Goal: Transaction & Acquisition: Purchase product/service

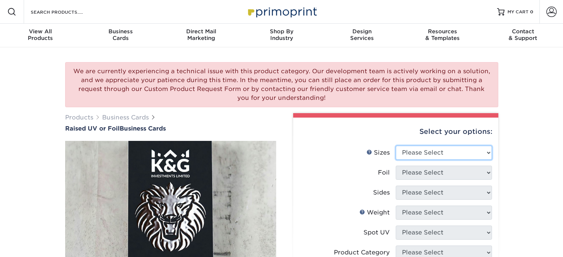
click at [426, 153] on select "Please Select 2" x 3.5" - Standard" at bounding box center [444, 153] width 96 height 14
select select "2.00x3.50"
click at [396, 146] on select "Please Select 2" x 3.5" - Standard" at bounding box center [444, 153] width 96 height 14
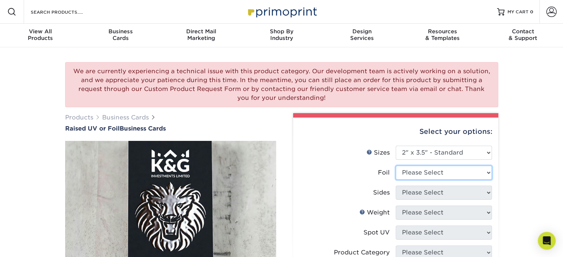
click at [427, 173] on select "Please Select No Yes" at bounding box center [444, 173] width 96 height 14
select select "1"
click at [396, 166] on select "Please Select No Yes" at bounding box center [444, 173] width 96 height 14
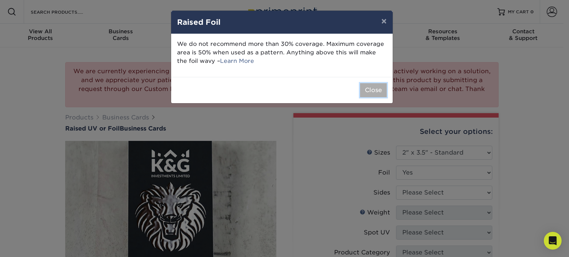
click at [372, 88] on button "Close" at bounding box center [373, 90] width 27 height 14
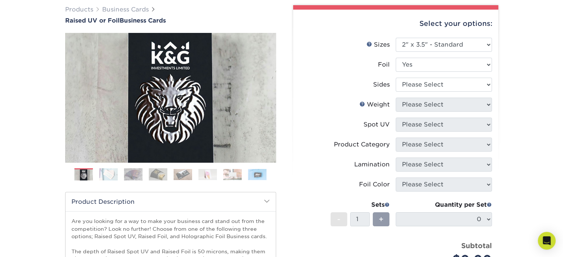
scroll to position [111, 0]
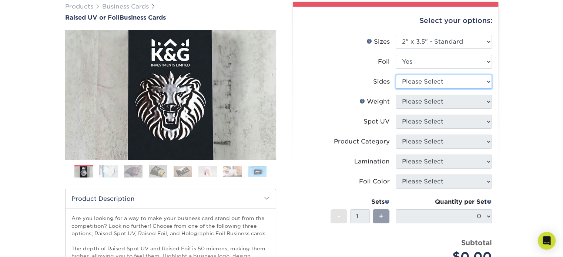
click at [424, 82] on select "Please Select Print Both Sides - Foil Both Sides Print Both Sides - Foil Front …" at bounding box center [444, 82] width 96 height 14
select select "34527644-b4fd-4ffb-9092-1318eefcd9d9"
click at [396, 75] on select "Please Select Print Both Sides - Foil Both Sides Print Both Sides - Foil Front …" at bounding box center [444, 82] width 96 height 14
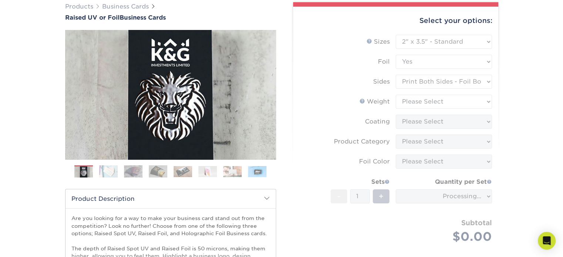
click at [417, 102] on form "Sizes Help Sizes Please Select 2" x 3.5" - Standard Foil Please Select" at bounding box center [395, 148] width 193 height 226
click at [418, 102] on select "Please Select 16PT" at bounding box center [444, 102] width 96 height 14
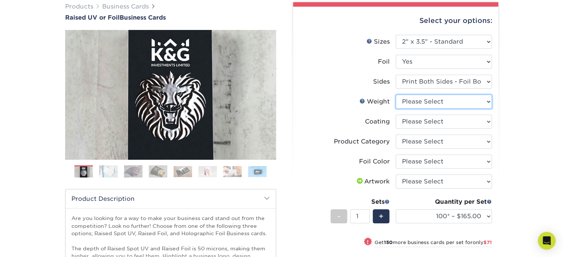
select select "16PT"
click at [396, 95] on select "Please Select 16PT" at bounding box center [444, 102] width 96 height 14
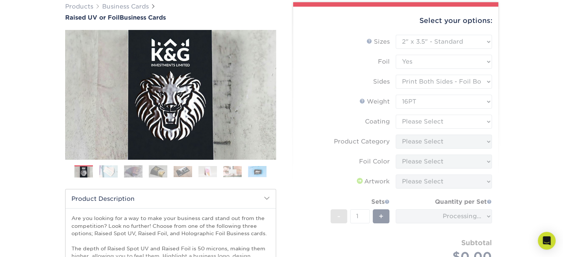
click at [420, 121] on form "Sizes Help Sizes Please Select 2" x 3.5" - Standard Foil Please Select" at bounding box center [395, 158] width 193 height 246
click at [432, 121] on form "Sizes Help Sizes Please Select 2" x 3.5" - Standard Foil Please Select" at bounding box center [395, 158] width 193 height 246
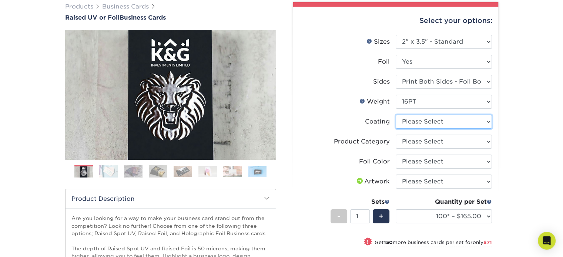
click at [432, 121] on select at bounding box center [444, 122] width 96 height 14
select select "3e7618de-abca-4bda-9f97-8b9129e913d8"
click at [396, 115] on select at bounding box center [444, 122] width 96 height 14
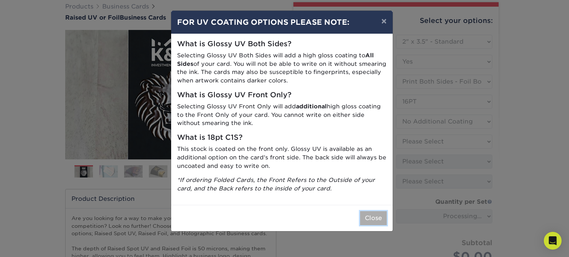
click at [378, 223] on button "Close" at bounding box center [373, 218] width 27 height 14
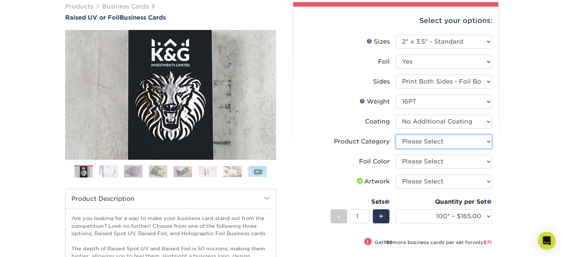
click at [440, 139] on select "Please Select Business Cards" at bounding box center [444, 142] width 96 height 14
select select "3b5148f1-0588-4f88-a218-97bcfdce65c1"
click at [396, 135] on select "Please Select Business Cards" at bounding box center [444, 142] width 96 height 14
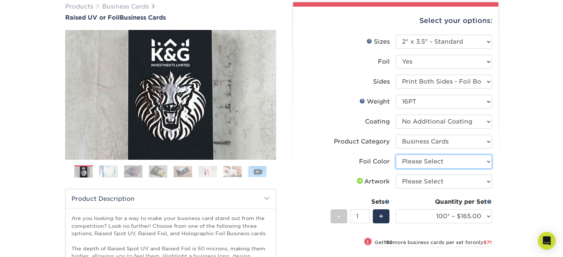
click at [431, 165] on select "Please Select Silver Foil Gold Foil Holographic Foil" at bounding box center [444, 162] width 96 height 14
select select "acffa4a5-22f9-4585-ba3f-0adaa54b8c85"
click at [396, 155] on select "Please Select Silver Foil Gold Foil Holographic Foil" at bounding box center [444, 162] width 96 height 14
click at [421, 175] on select "Please Select I will upload files I need a design - $100" at bounding box center [444, 182] width 96 height 14
select select "upload"
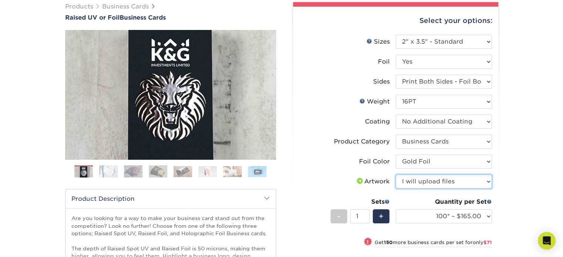
click at [396, 175] on select "Please Select I will upload files I need a design - $100" at bounding box center [444, 182] width 96 height 14
click at [528, 209] on div "We are currently experiencing a technical issue with this product category. Our…" at bounding box center [281, 172] width 563 height 472
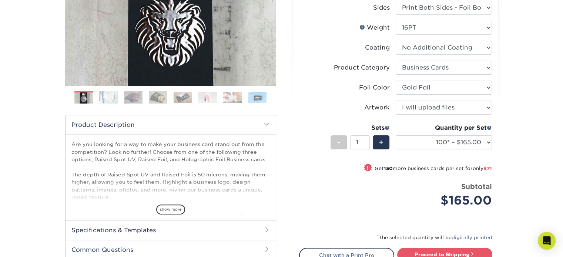
scroll to position [0, 0]
